Goal: Task Accomplishment & Management: Use online tool/utility

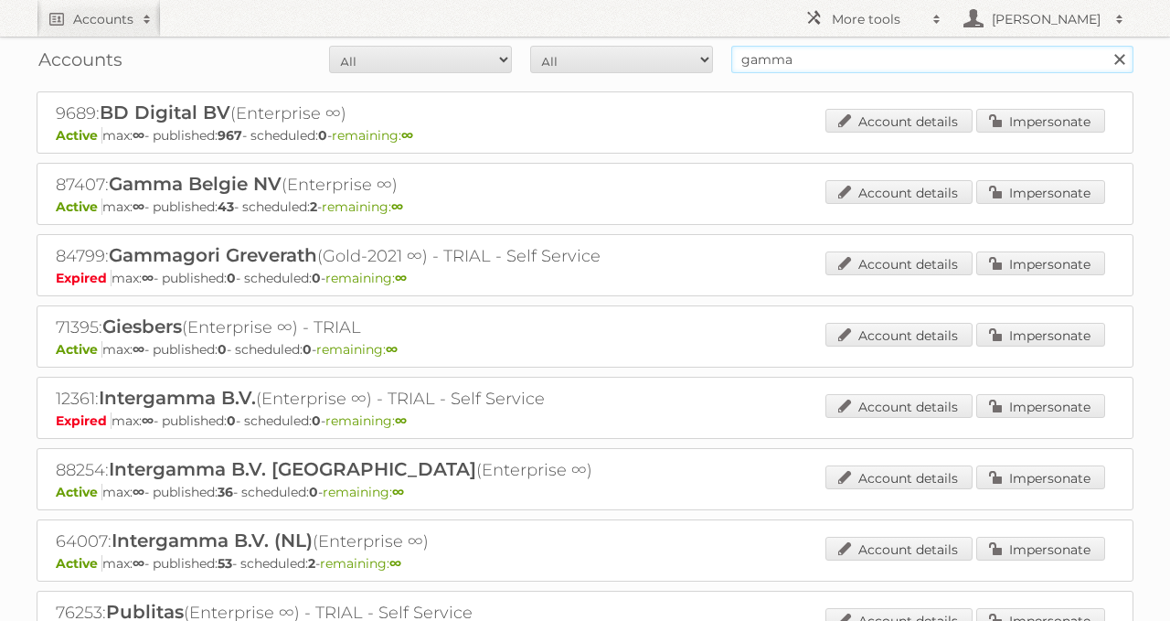
drag, startPoint x: 821, startPoint y: 57, endPoint x: 690, endPoint y: 53, distance: 130.8
click at [712, 55] on form "All Active Expired Pending All Paid Trials Self service gamma Search" at bounding box center [585, 59] width 1097 height 27
type input "sligro"
click at [1105, 46] on input "Search" at bounding box center [1118, 59] width 27 height 27
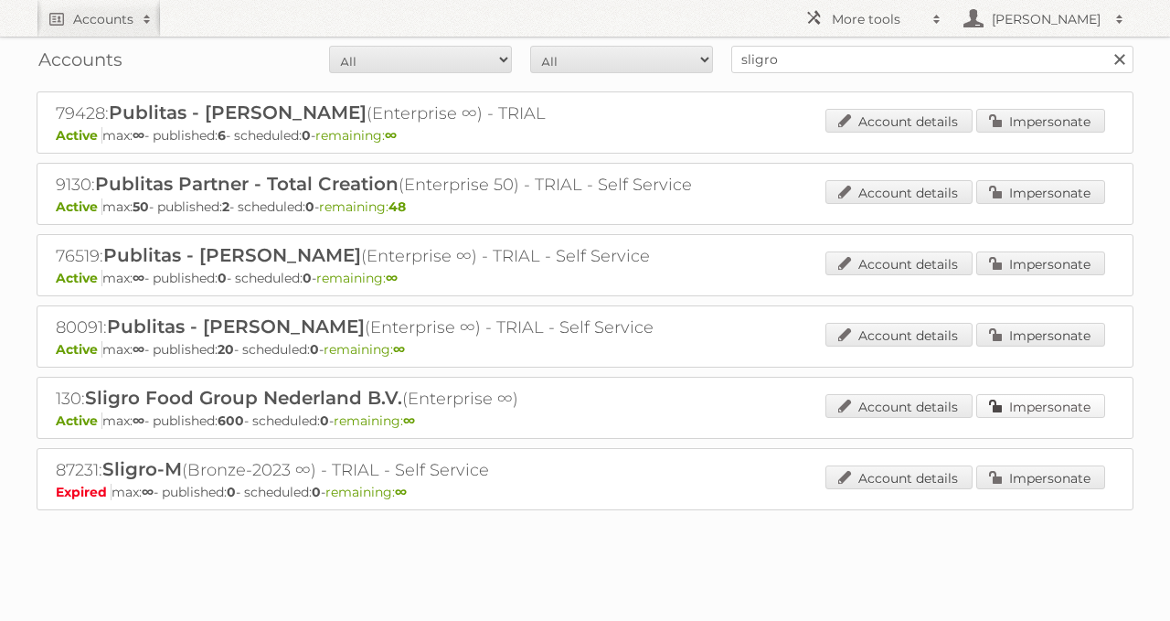
click at [1011, 401] on link "Impersonate" at bounding box center [1040, 406] width 129 height 24
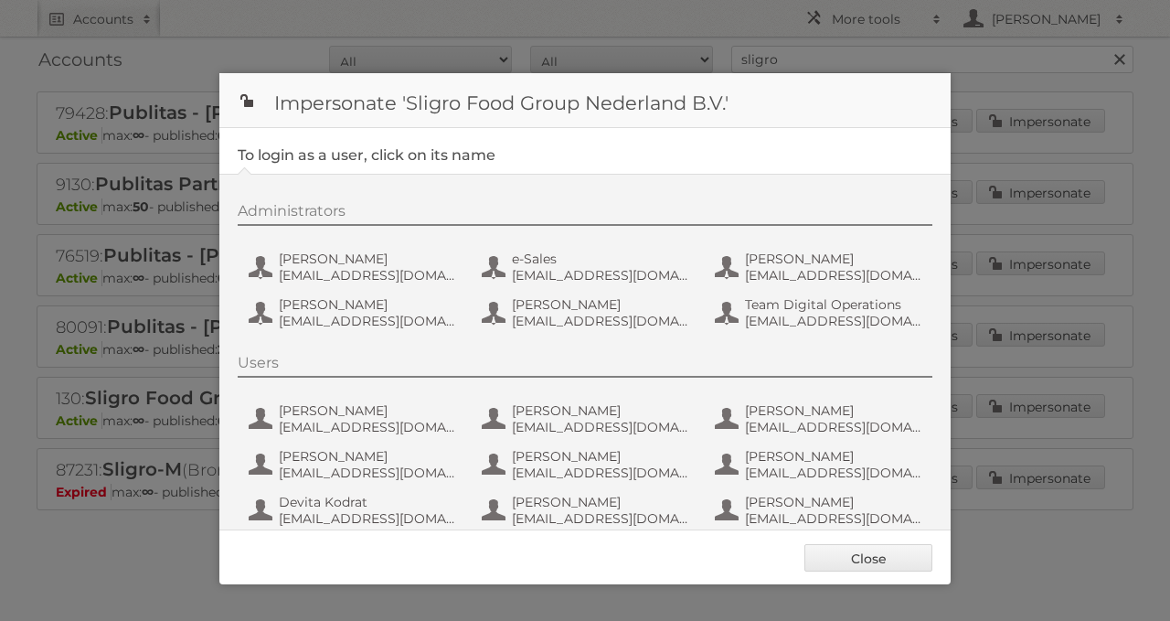
click at [417, 285] on div "Administrators Daan van Eijk dvaneijk@sligro.nl e-Sales sligronl@gmail.com Jero…" at bounding box center [594, 268] width 713 height 133
click at [381, 268] on span "dvaneijk@sligro.nl" at bounding box center [367, 275] width 177 height 16
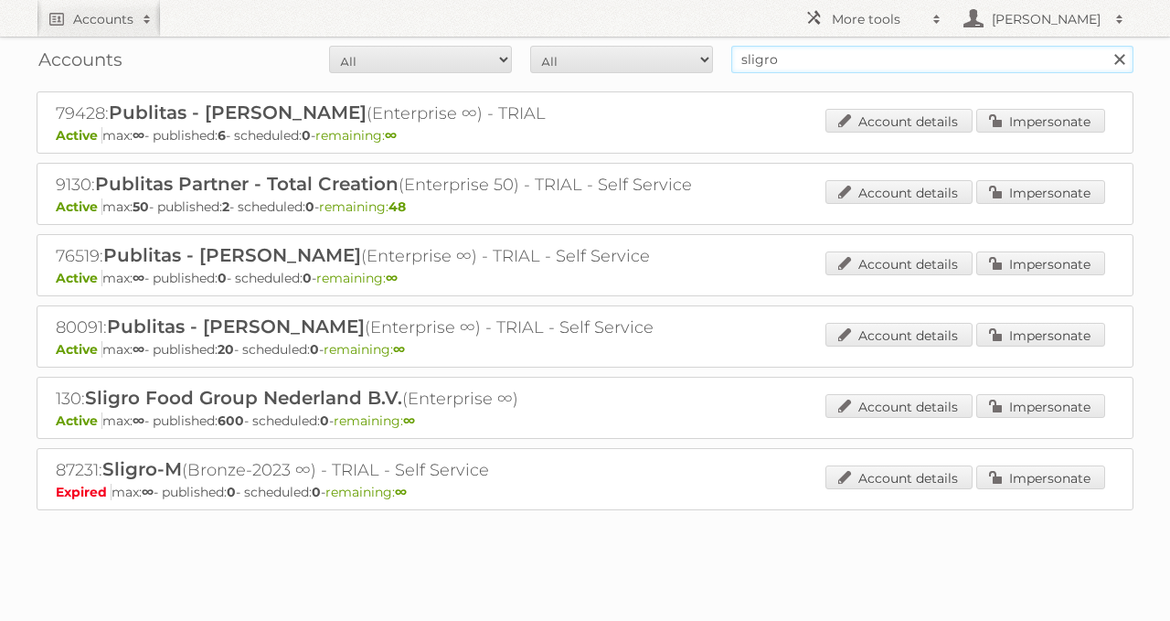
click at [785, 54] on input "sligro" at bounding box center [932, 59] width 402 height 27
type input "delhaize"
click at [1105, 46] on input "Search" at bounding box center [1118, 59] width 27 height 27
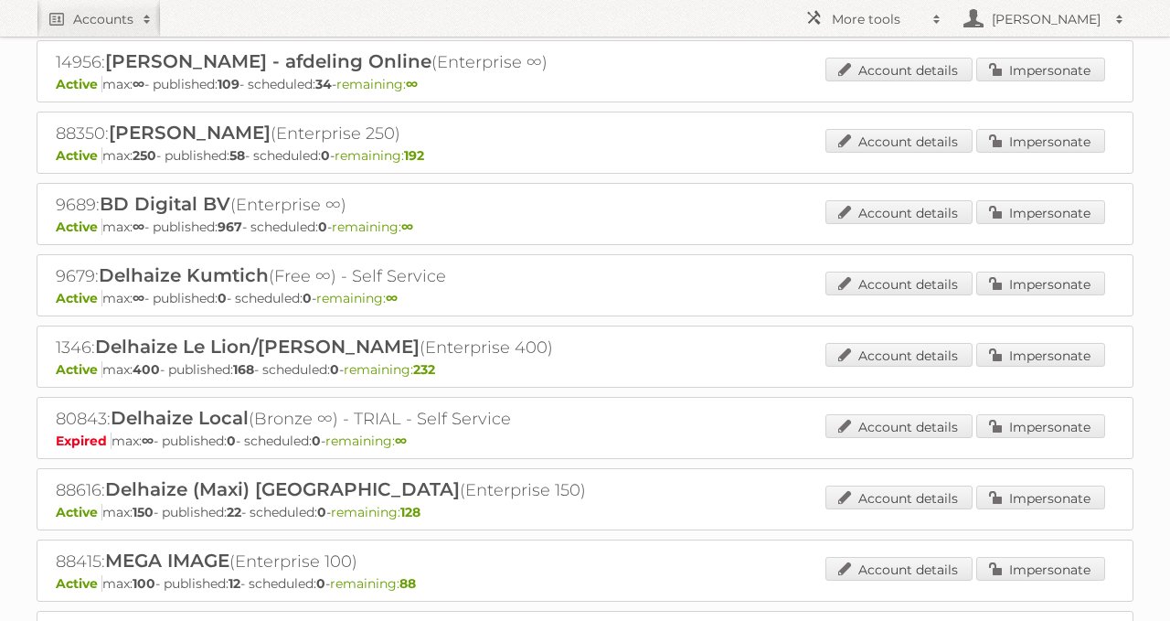
scroll to position [339, 0]
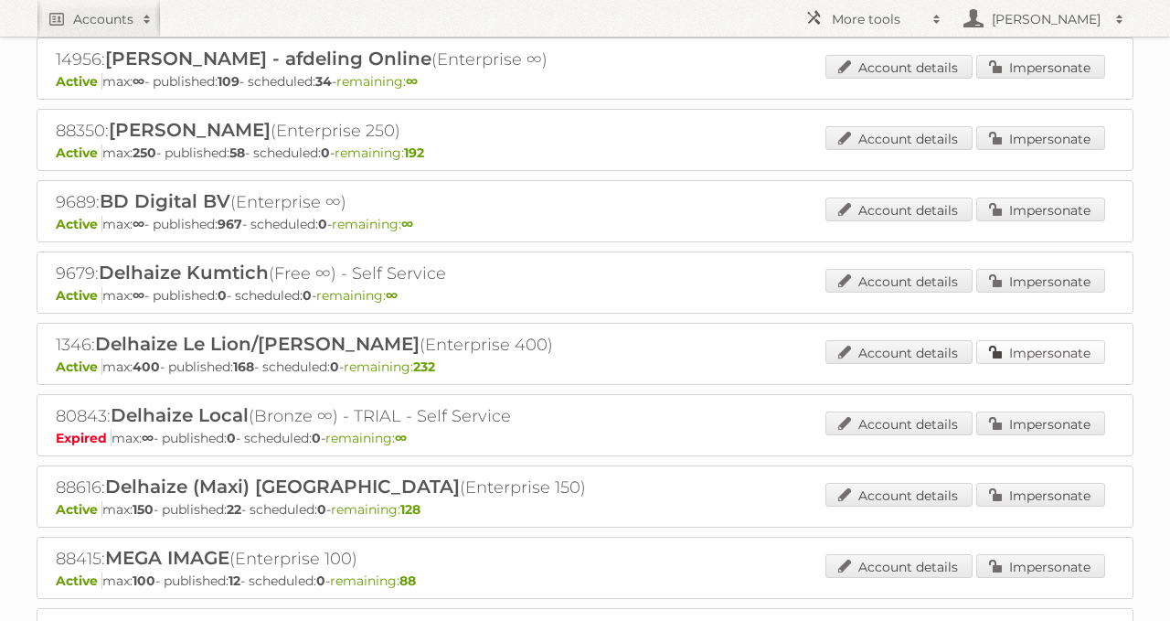
click at [1027, 340] on link "Impersonate" at bounding box center [1040, 352] width 129 height 24
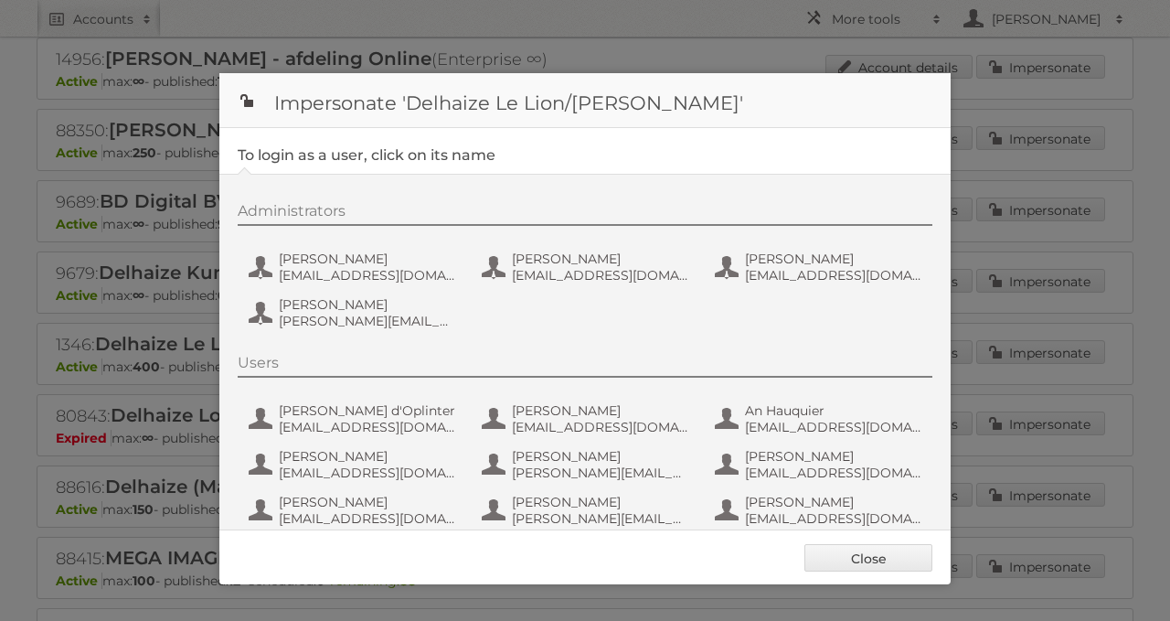
click at [403, 286] on div "Administrators [PERSON_NAME] [PERSON_NAME][EMAIL_ADDRESS][DOMAIN_NAME] Kostas k…" at bounding box center [594, 268] width 713 height 133
click at [360, 273] on span "[EMAIL_ADDRESS][DOMAIN_NAME]" at bounding box center [367, 275] width 177 height 16
